Goal: Transaction & Acquisition: Book appointment/travel/reservation

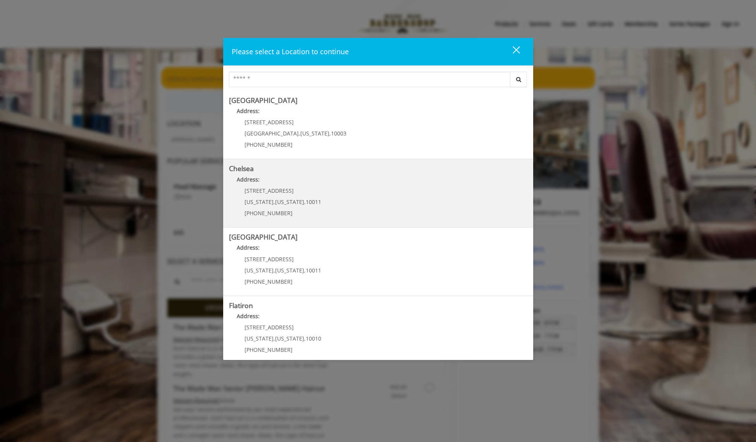
click at [273, 199] on span "," at bounding box center [274, 201] width 2 height 7
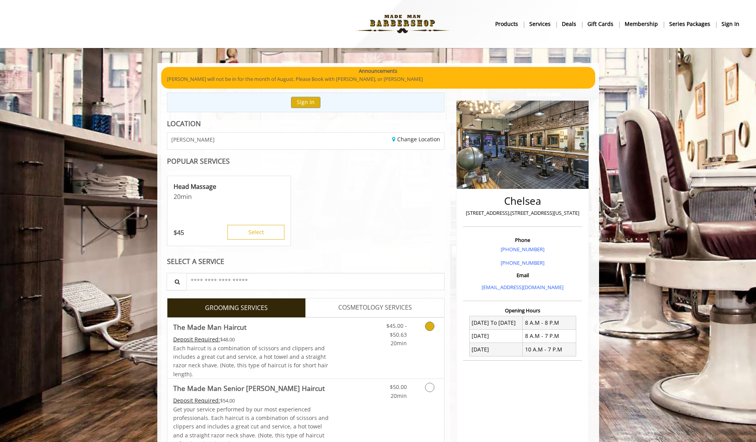
click at [429, 328] on icon "Grooming services" at bounding box center [429, 326] width 9 height 9
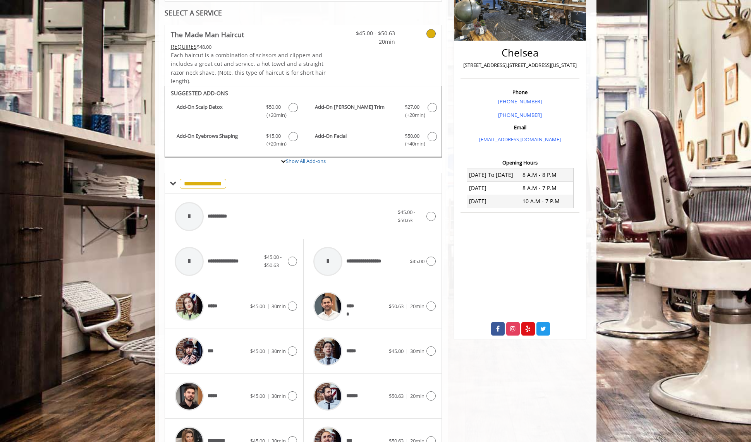
scroll to position [234, 0]
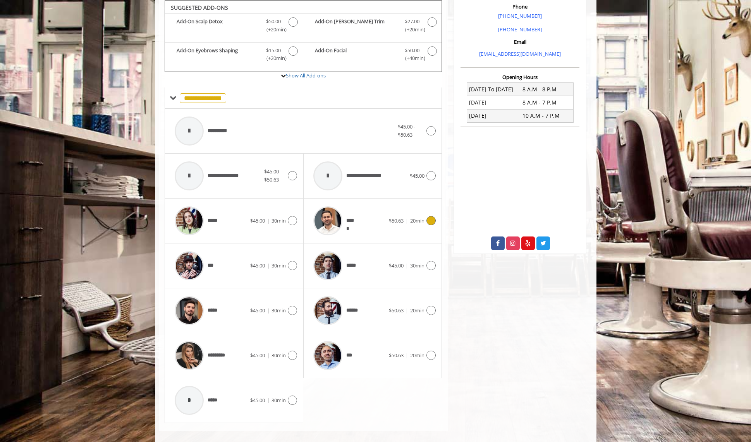
click at [429, 221] on icon at bounding box center [430, 220] width 9 height 9
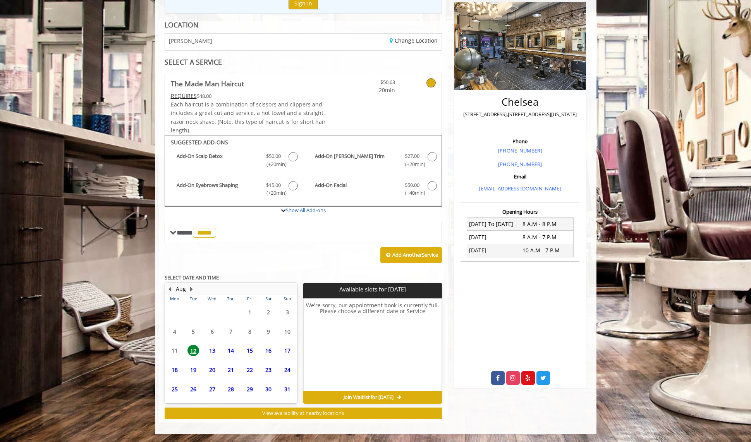
scroll to position [98, 0]
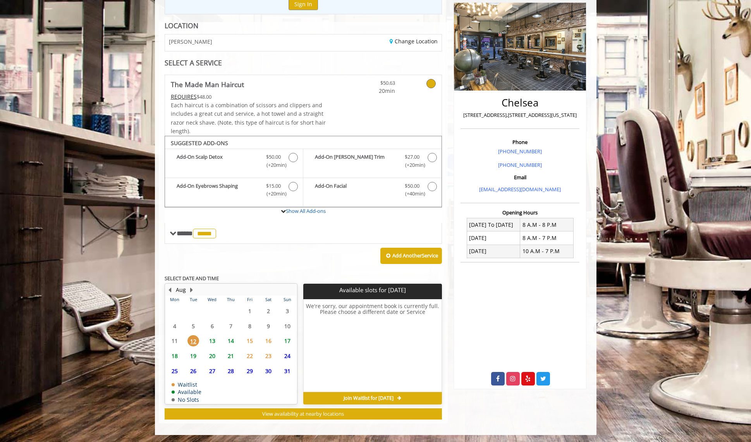
click at [213, 340] on span "13" at bounding box center [212, 340] width 12 height 11
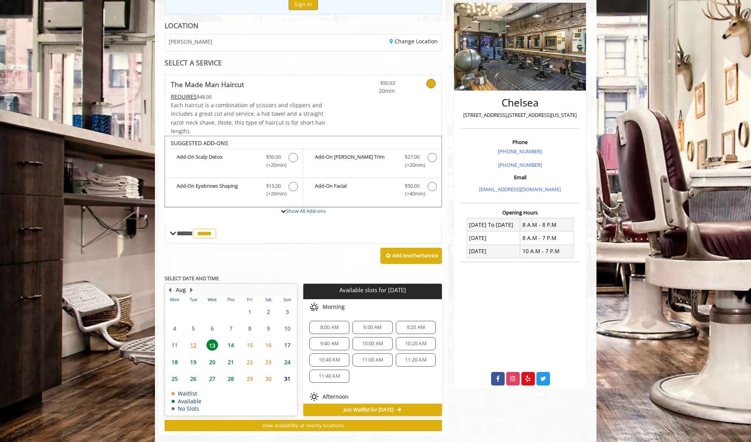
scroll to position [110, 0]
